Goal: Transaction & Acquisition: Purchase product/service

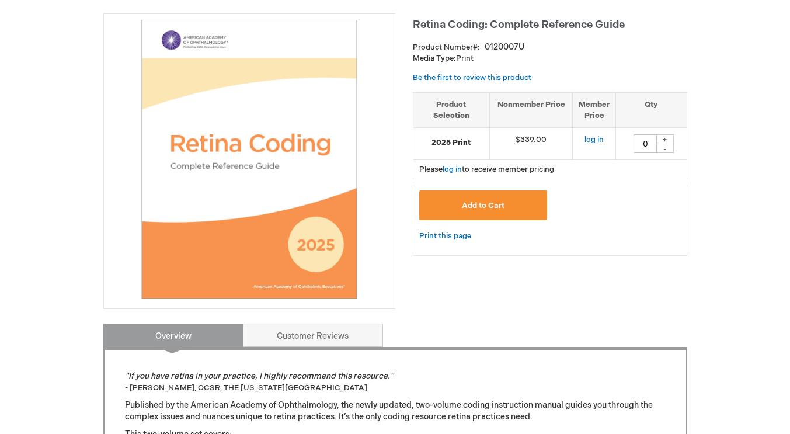
scroll to position [194, 0]
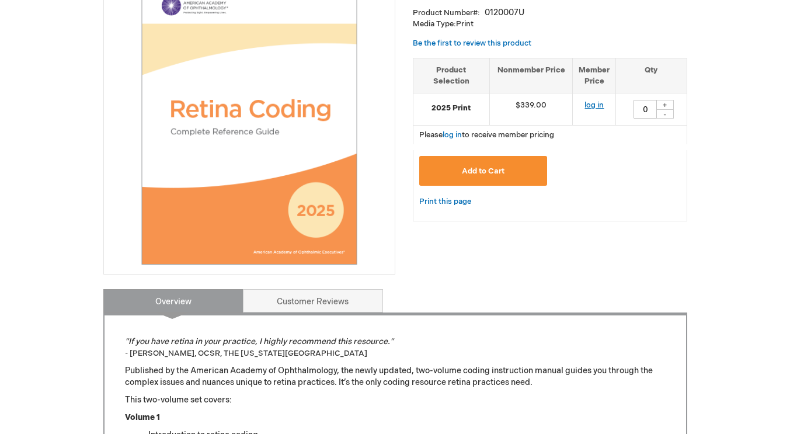
click at [592, 108] on link "log in" at bounding box center [594, 104] width 19 height 9
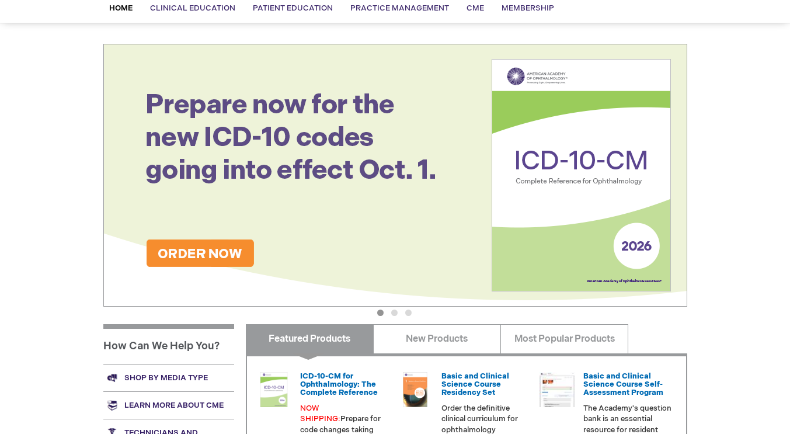
scroll to position [40, 0]
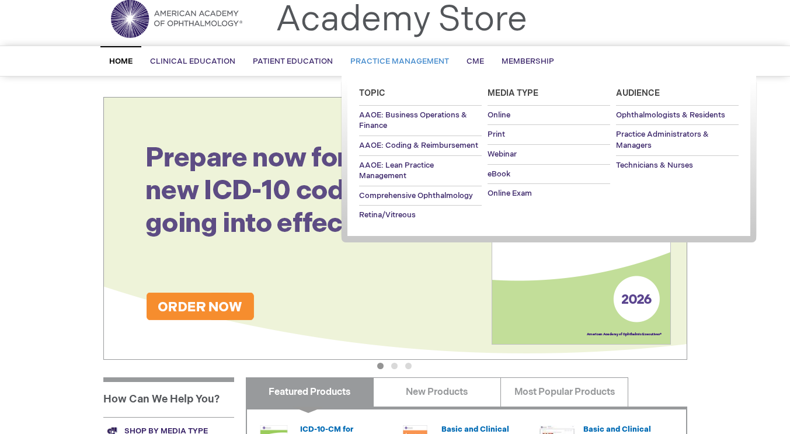
click at [417, 58] on span "Practice Management" at bounding box center [399, 61] width 99 height 9
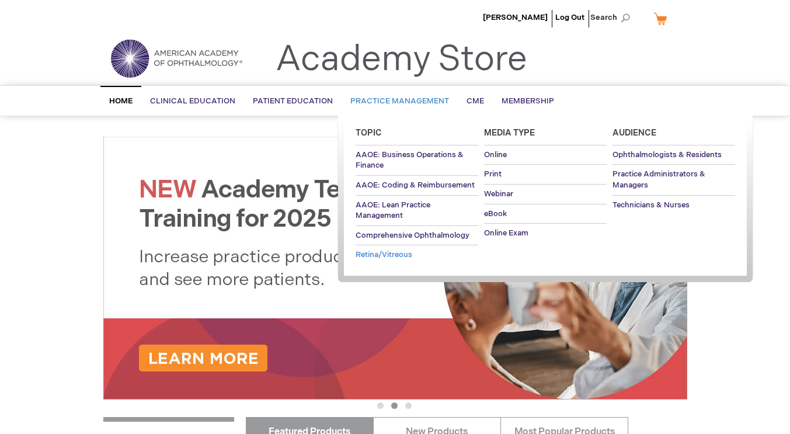
click at [403, 251] on span "Retina/Vitreous" at bounding box center [384, 254] width 57 height 9
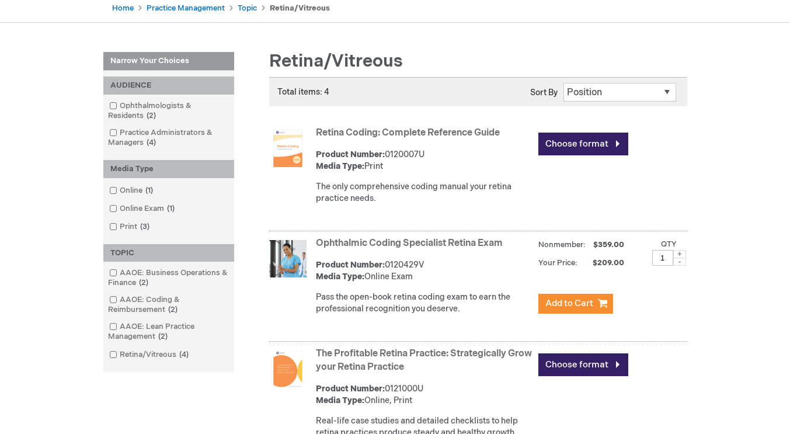
scroll to position [140, 0]
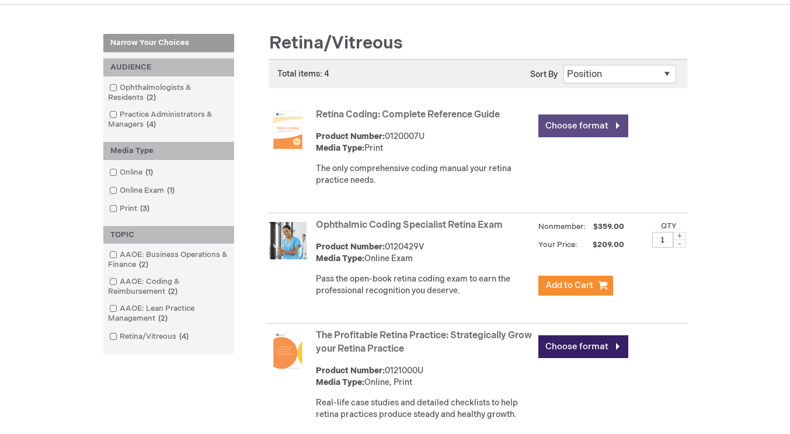
click at [575, 127] on link "Choose format" at bounding box center [583, 125] width 90 height 23
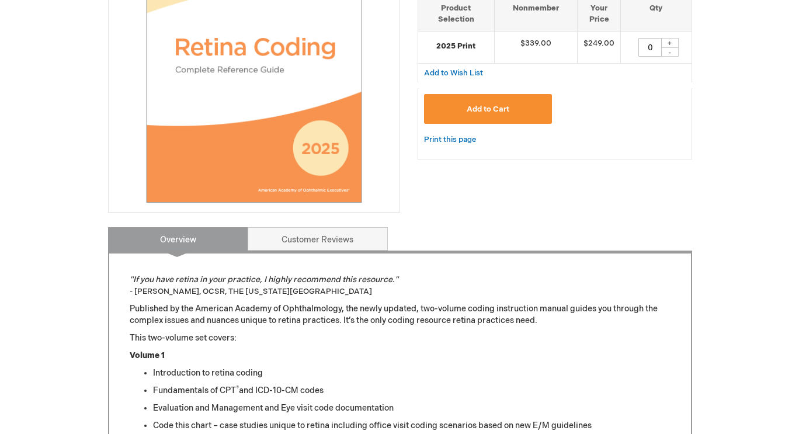
scroll to position [234, 0]
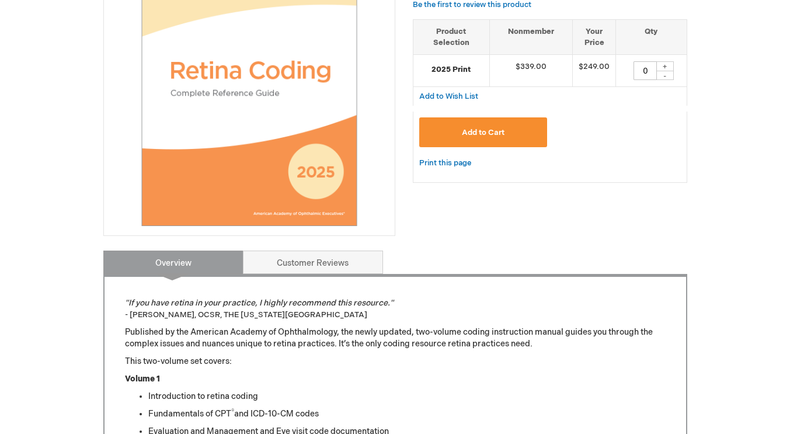
click at [667, 64] on div "+" at bounding box center [665, 66] width 18 height 10
type input "1"
click at [517, 130] on button "Add to Cart" at bounding box center [483, 132] width 128 height 30
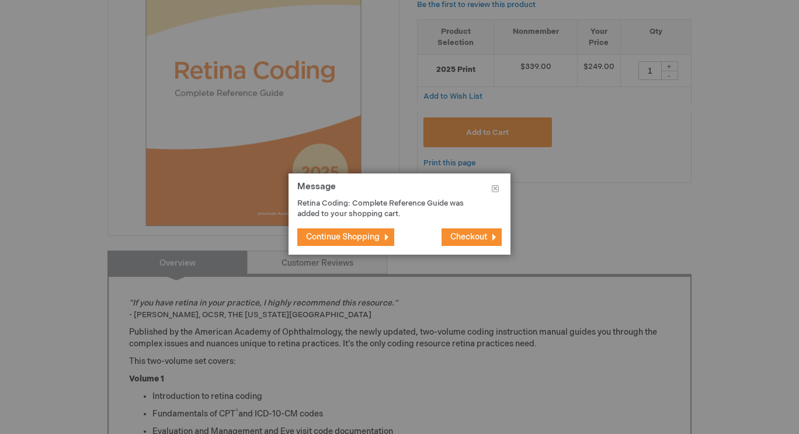
click at [450, 235] on span "Checkout" at bounding box center [468, 237] width 37 height 10
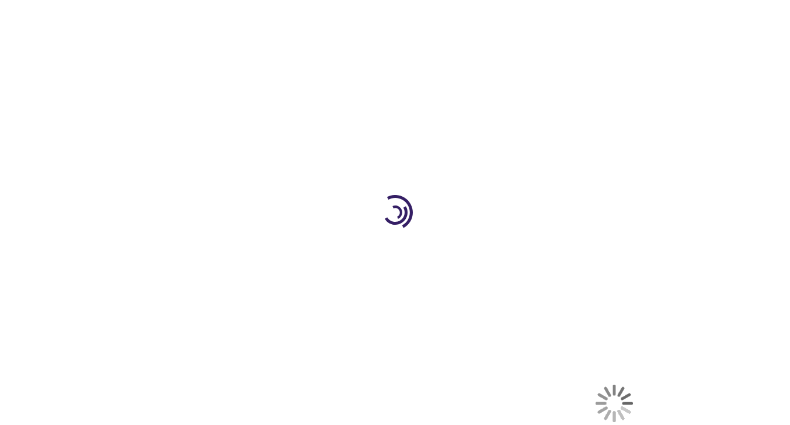
select select "US"
select select "43"
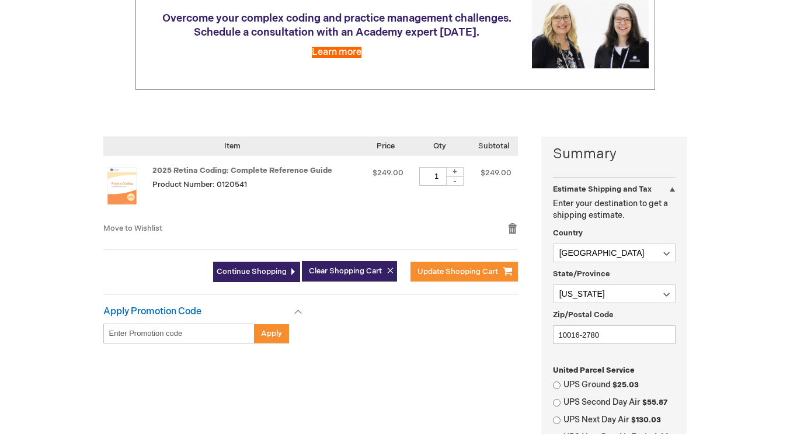
scroll to position [161, 0]
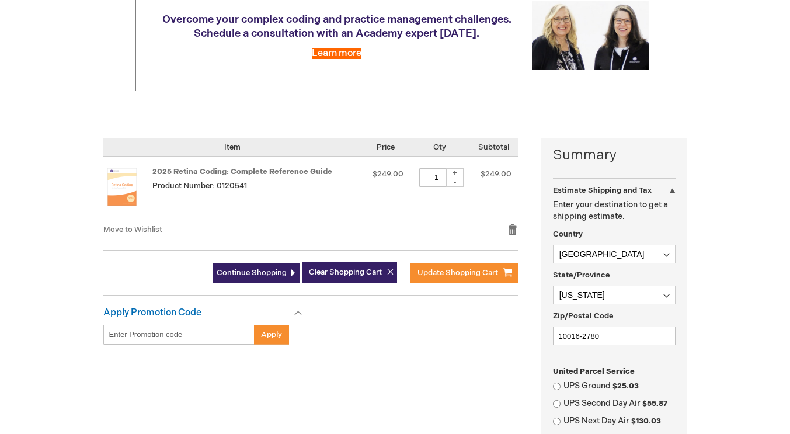
click at [194, 332] on input "Enter discount code" at bounding box center [178, 335] width 151 height 20
paste input "RC2025P"
type input "RC2025P"
click at [262, 334] on span "Apply" at bounding box center [271, 334] width 21 height 9
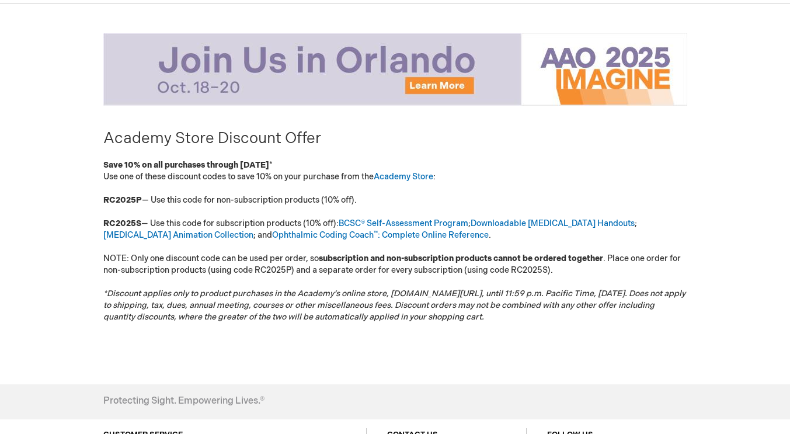
scroll to position [163, 0]
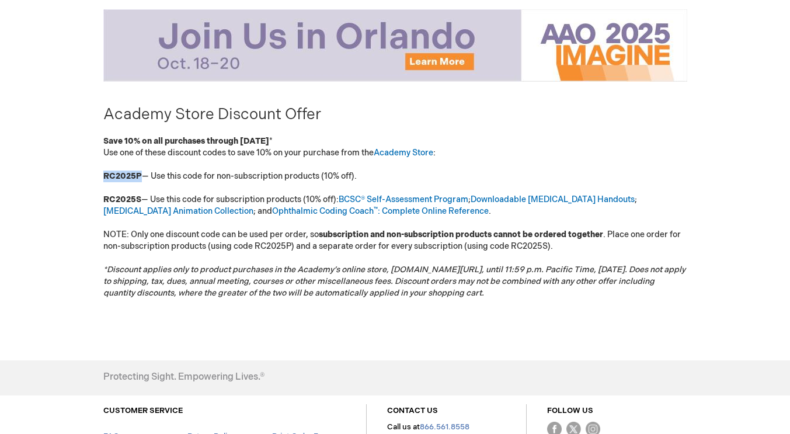
drag, startPoint x: 104, startPoint y: 175, endPoint x: 141, endPoint y: 178, distance: 37.5
click at [141, 178] on p "Use one of these discount codes to save 10% on your purchase from the Academy S…" at bounding box center [395, 223] width 584 height 152
copy strong "RC2025P"
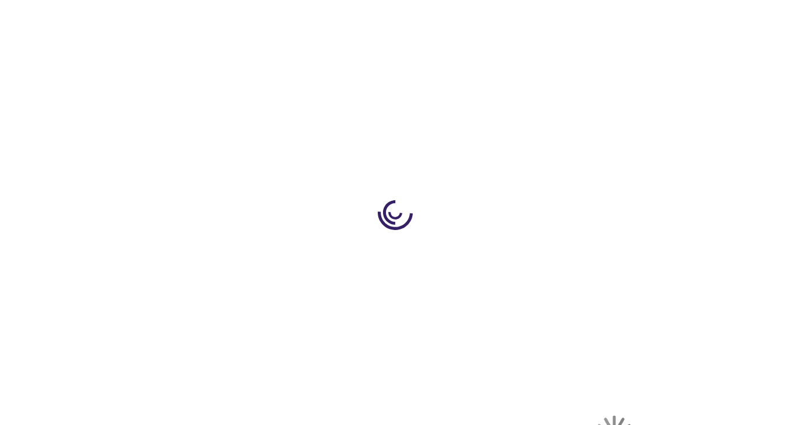
select select "US"
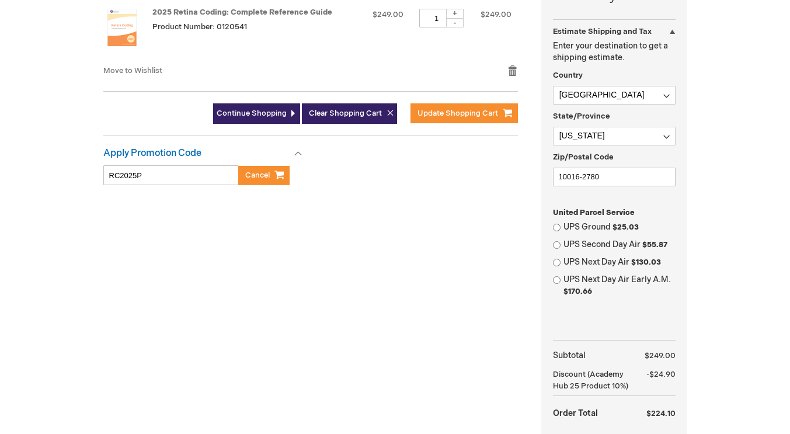
scroll to position [327, 0]
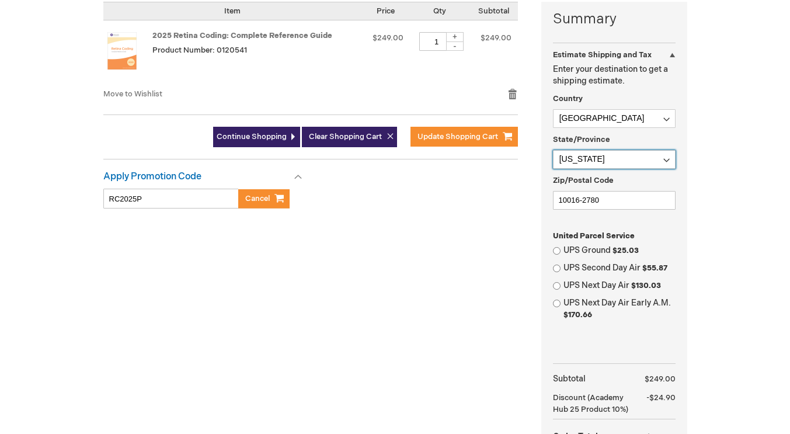
click at [581, 156] on select "Please select a region, state or province. Alabama Alaska American Samoa Arizon…" at bounding box center [614, 159] width 123 height 19
select select "40"
click at [553, 150] on select "Please select a region, state or province. Alabama Alaska American Samoa Arizon…" at bounding box center [614, 159] width 123 height 19
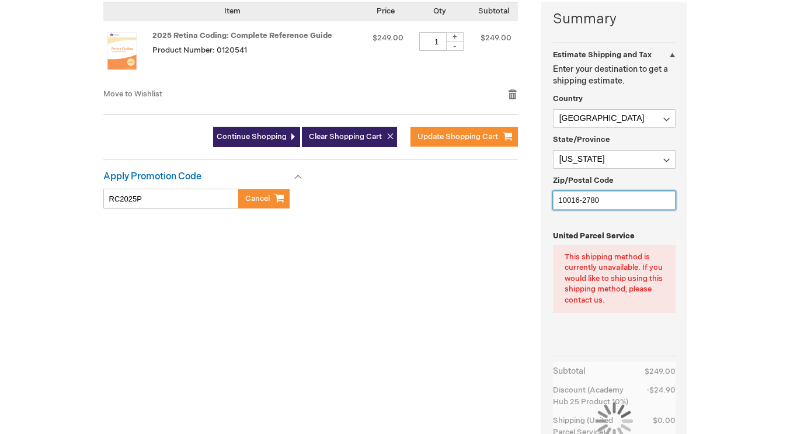
drag, startPoint x: 609, startPoint y: 199, endPoint x: 471, endPoint y: 180, distance: 139.7
click at [471, 180] on div "Summary Estimate Shipping and Tax Estimate Shipping and Tax Enter your destinat…" at bounding box center [395, 271] width 584 height 538
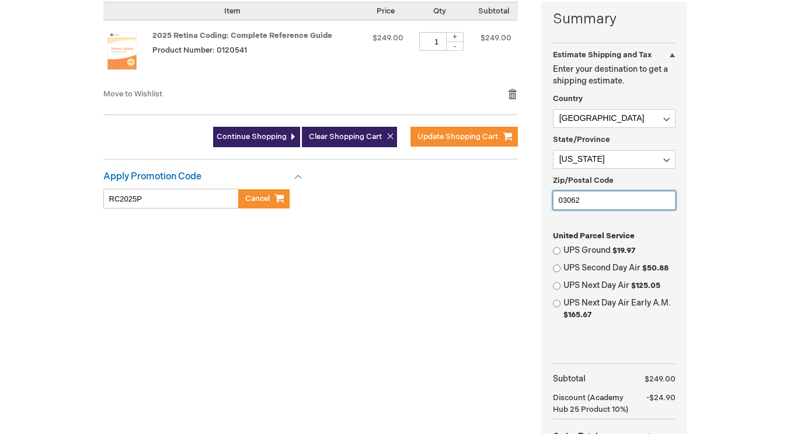
type input "03062"
click at [704, 265] on div "Stephanie Choi Log Out Search My Cart 1 1 items CLOSE RECENTLY ADDED ITEM(S) Cl…" at bounding box center [395, 207] width 790 height 1068
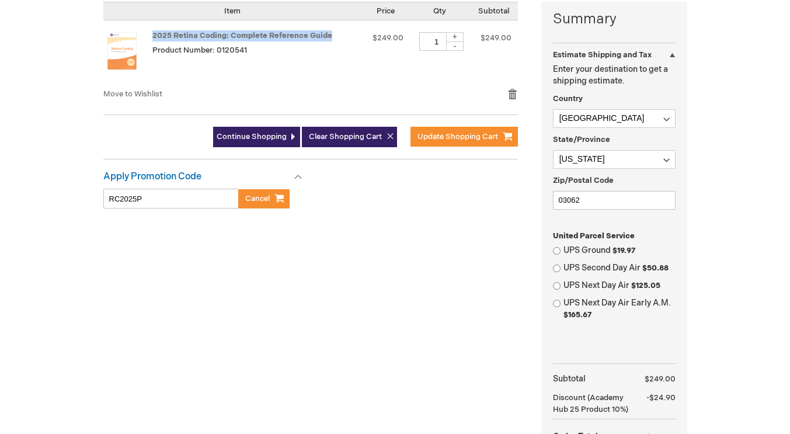
drag, startPoint x: 337, startPoint y: 37, endPoint x: 150, endPoint y: 43, distance: 186.9
click at [150, 43] on td "2025 Retina Coding: Complete Reference Guide Product Number: 0120541" at bounding box center [232, 54] width 258 height 68
copy td "2025 Retina Coding: Complete Reference Guide"
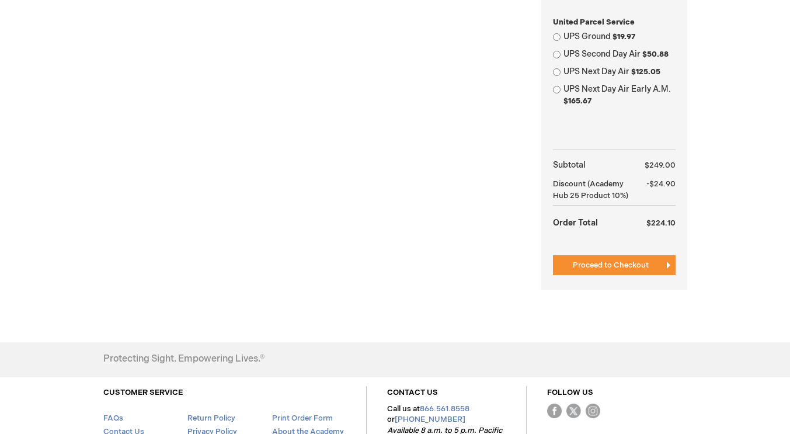
scroll to position [542, 0]
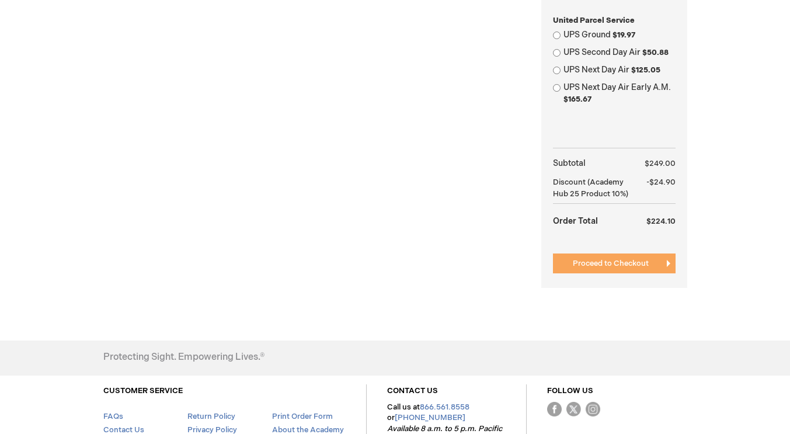
click at [658, 272] on button "Proceed to Checkout" at bounding box center [614, 263] width 123 height 20
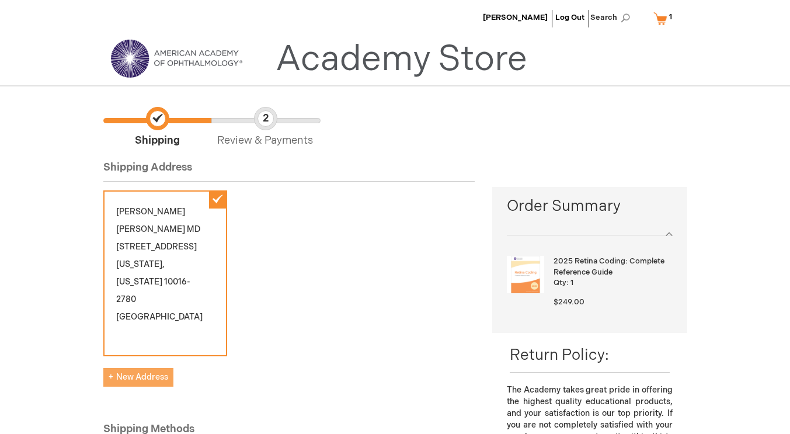
click at [156, 368] on button "New Address" at bounding box center [138, 377] width 70 height 19
select select "US"
select select "40"
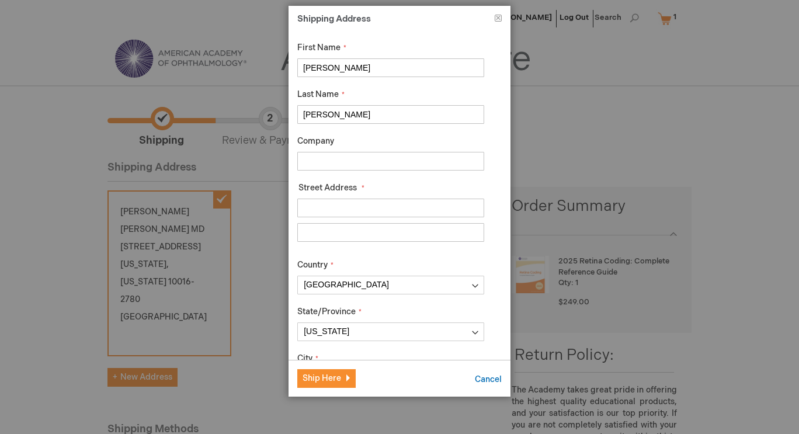
click at [361, 204] on input "Street Address: Line 1" at bounding box center [390, 208] width 187 height 19
type input "77 Cherry Hollow Road"
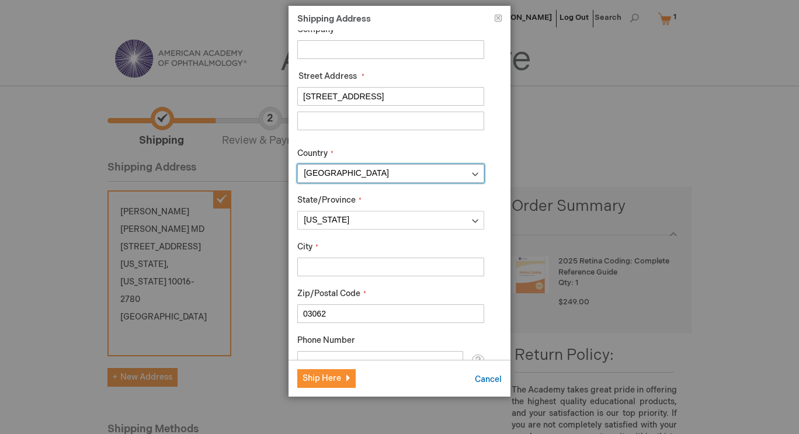
scroll to position [109, 0]
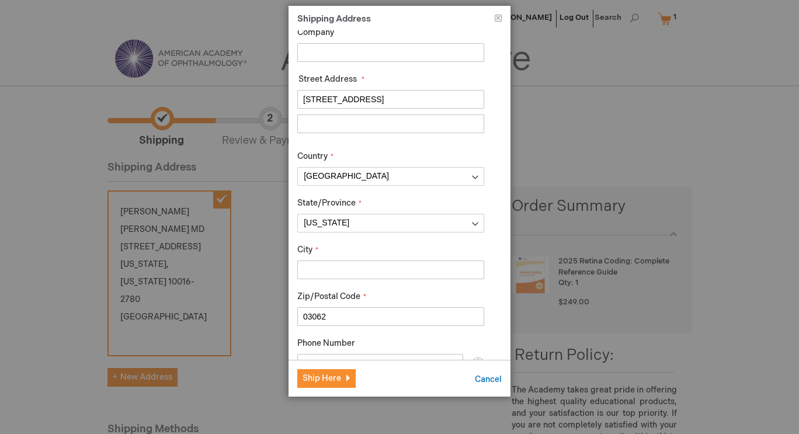
click at [436, 272] on input "City" at bounding box center [390, 269] width 187 height 19
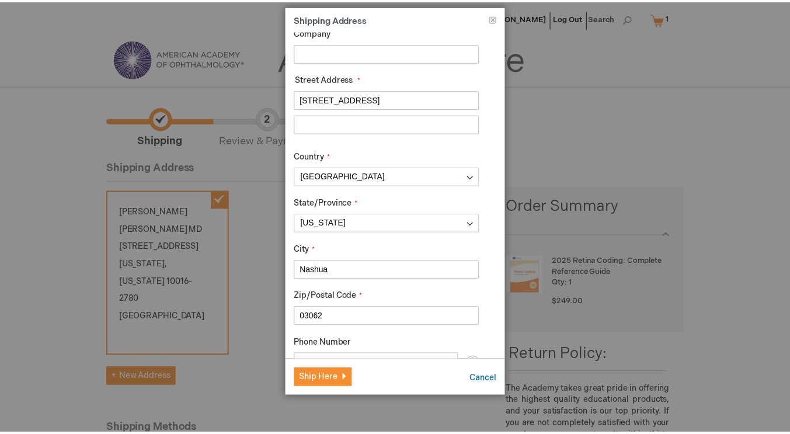
scroll to position [157, 0]
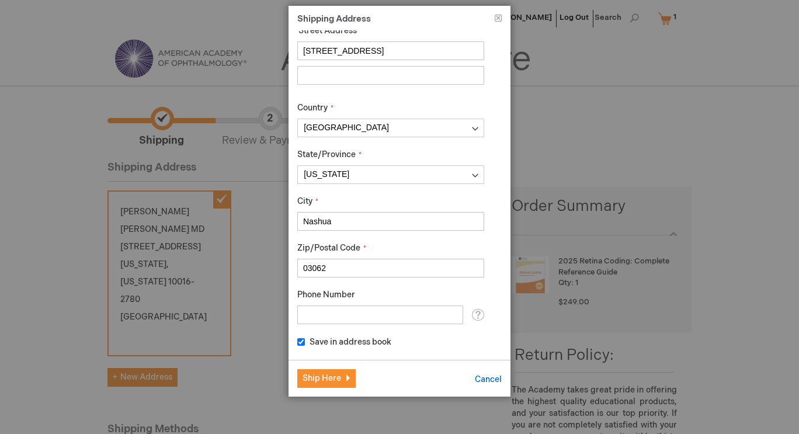
type input "Nashua"
click at [403, 318] on input "Phone Number" at bounding box center [380, 314] width 166 height 19
type input "3198550828"
click at [337, 386] on button "Ship Here" at bounding box center [326, 378] width 58 height 19
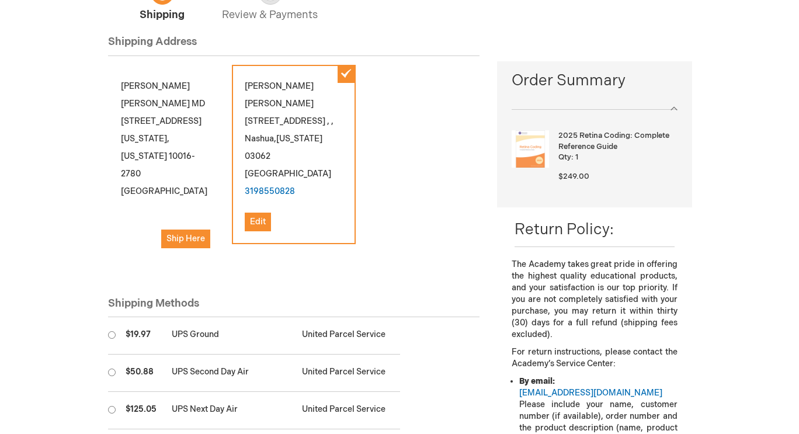
scroll to position [123, 0]
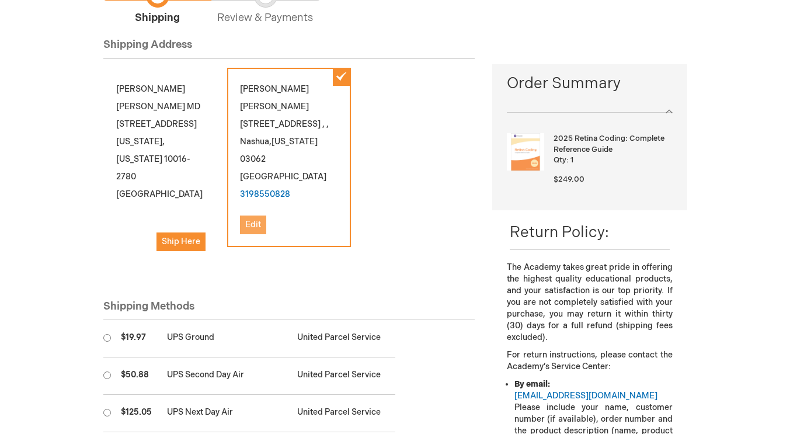
click at [251, 228] on span "Edit" at bounding box center [253, 225] width 16 height 10
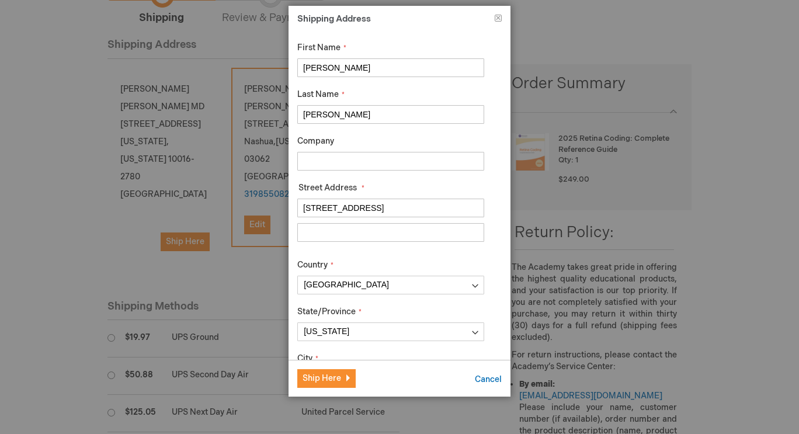
click at [396, 235] on input "Street Address: Line 2" at bounding box center [390, 232] width 187 height 19
click at [404, 228] on input "Street Address: Line 2" at bounding box center [390, 232] width 187 height 19
click at [400, 211] on input "77 Cherry Hollow Road" at bounding box center [390, 208] width 187 height 19
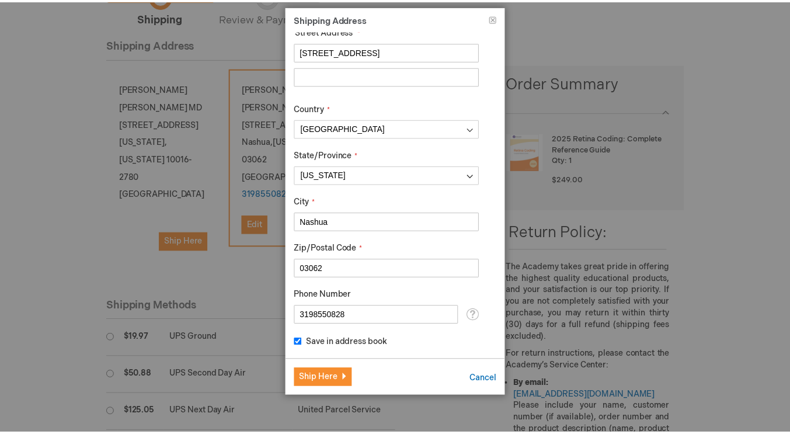
scroll to position [157, 0]
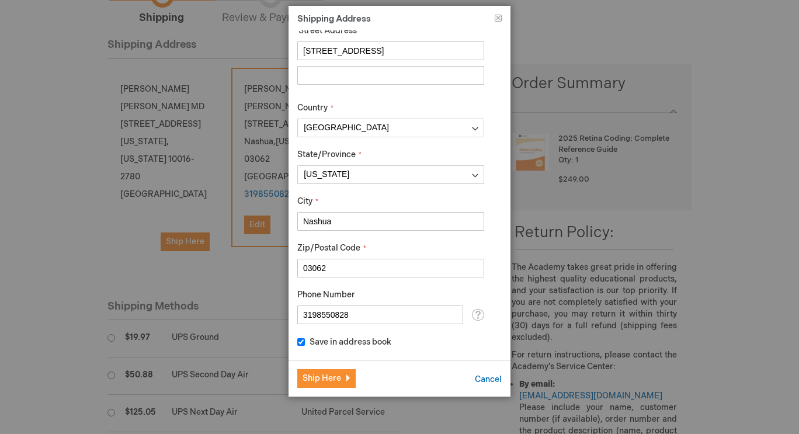
click at [373, 222] on input "Nashua" at bounding box center [390, 221] width 187 height 19
click at [334, 381] on span "Ship Here" at bounding box center [321, 378] width 39 height 10
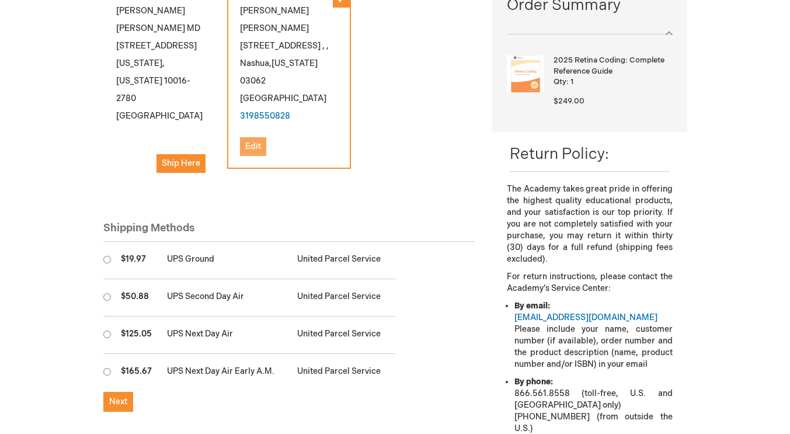
scroll to position [203, 0]
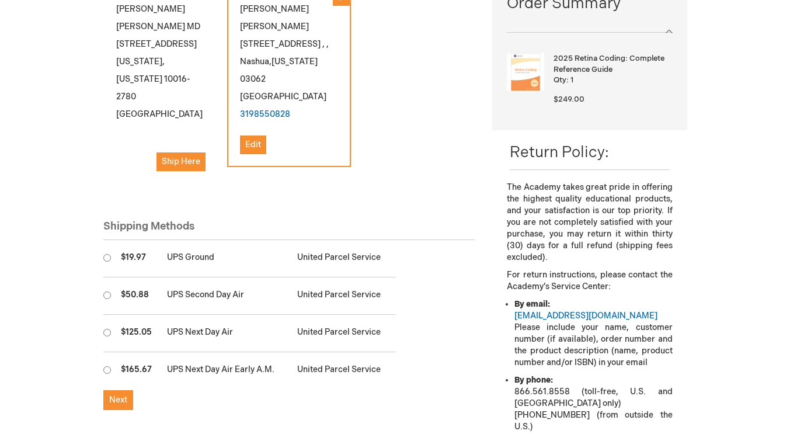
click at [109, 254] on input "radio" at bounding box center [107, 258] width 8 height 8
radio input "true"
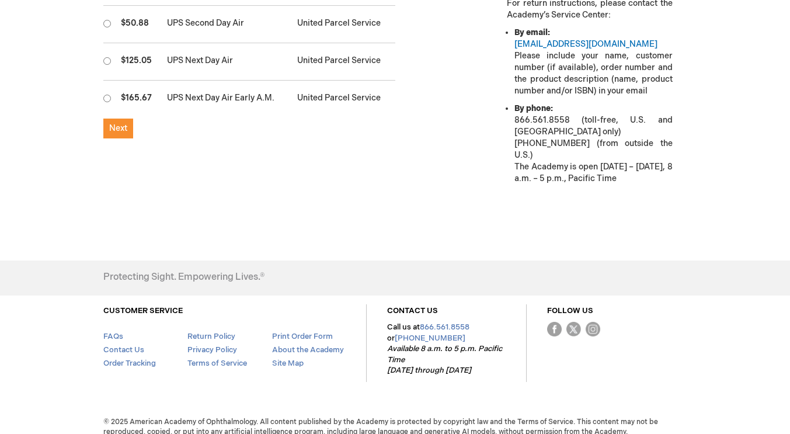
scroll to position [474, 0]
click at [109, 123] on span "Next" at bounding box center [118, 128] width 18 height 10
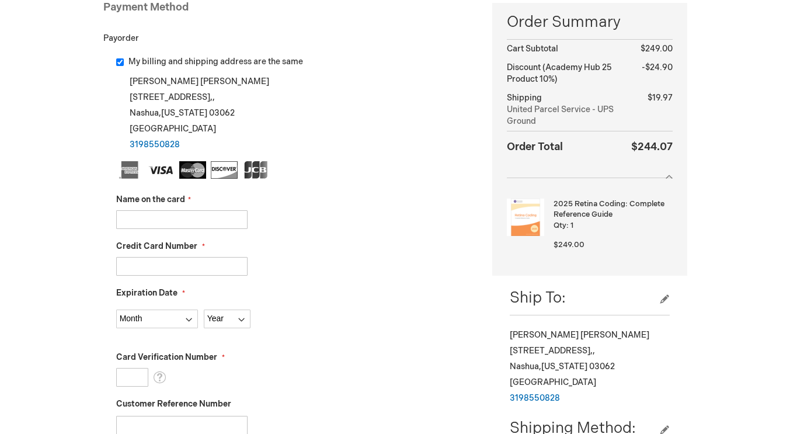
scroll to position [216, 0]
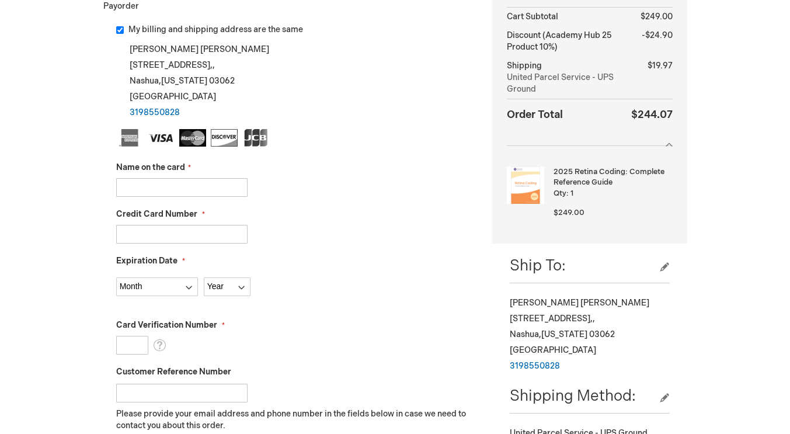
click at [214, 185] on input "Name on the card" at bounding box center [181, 187] width 131 height 19
type input "[PERSON_NAME]"
type input "4388540100368983"
select select "2"
select select "2029"
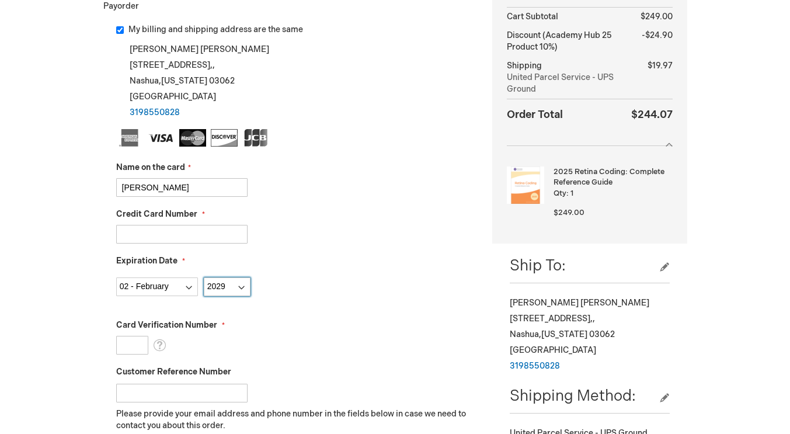
type input "051"
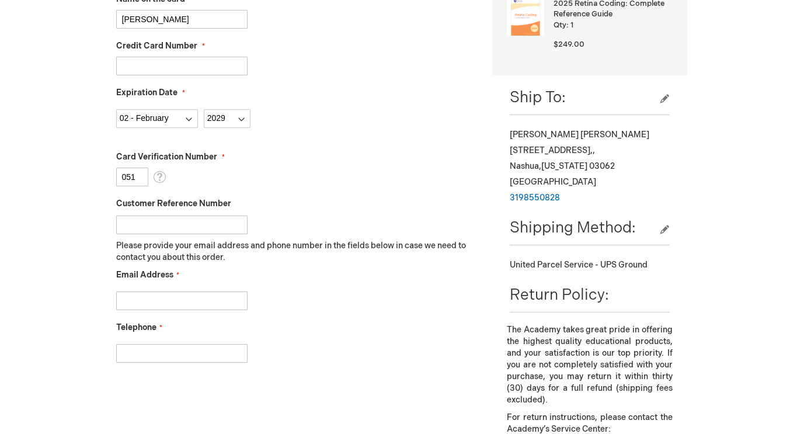
scroll to position [432, 0]
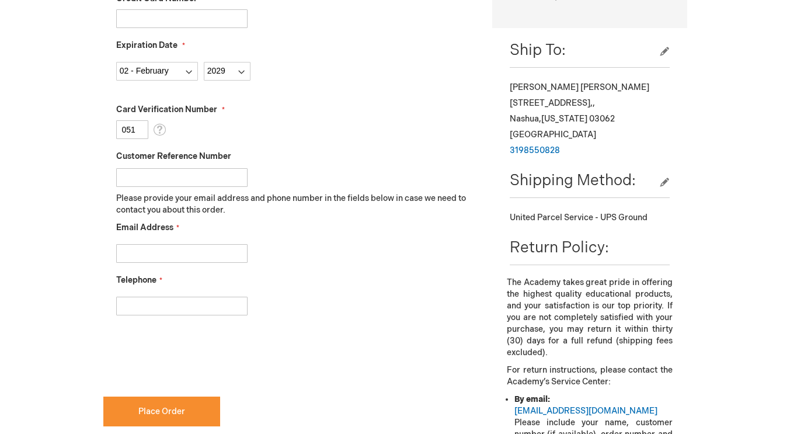
click at [223, 258] on input "Email Address" at bounding box center [181, 253] width 131 height 19
type input "stephchoi91@gmail.com"
type input "3198550828"
checkbox input "true"
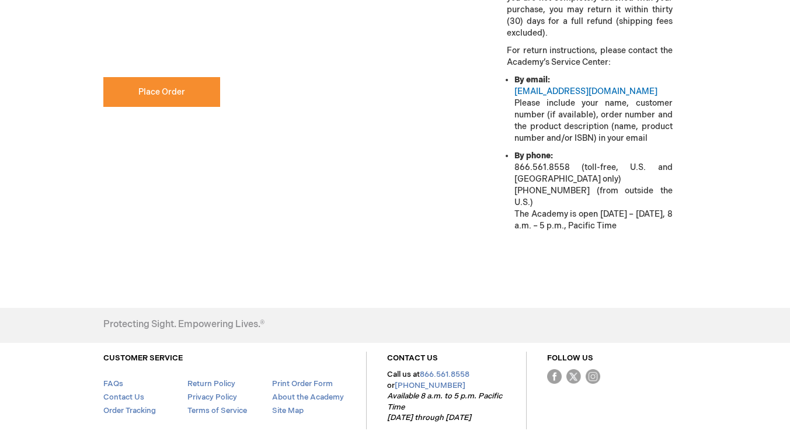
scroll to position [752, 0]
click at [193, 92] on button "Place Order" at bounding box center [161, 91] width 117 height 30
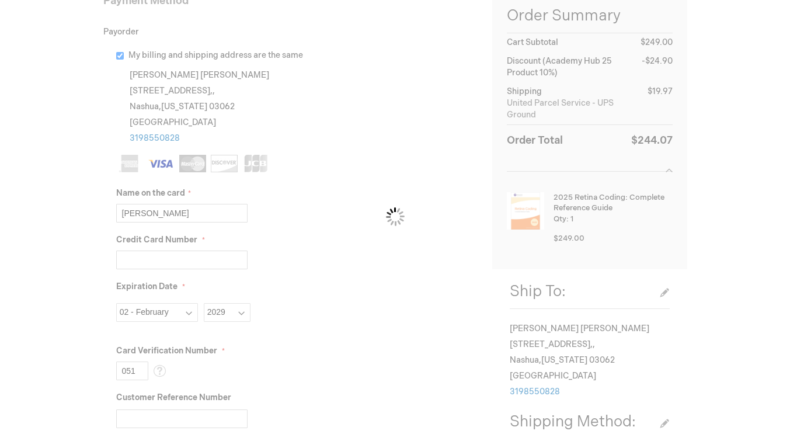
scroll to position [190, 0]
